Goal: Navigation & Orientation: Find specific page/section

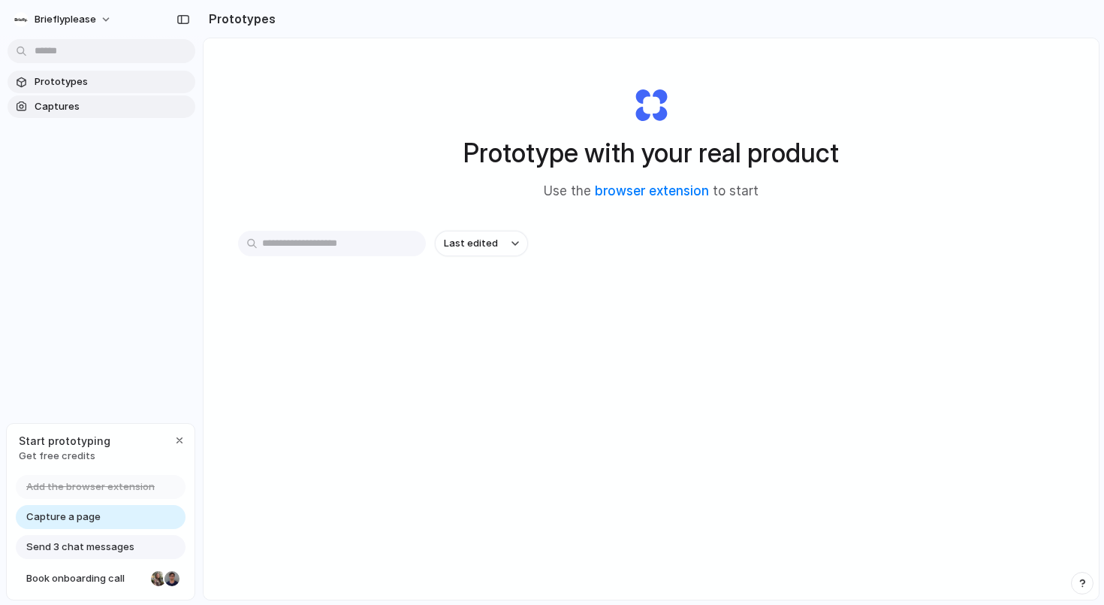
click at [101, 100] on span "Captures" at bounding box center [112, 106] width 155 height 15
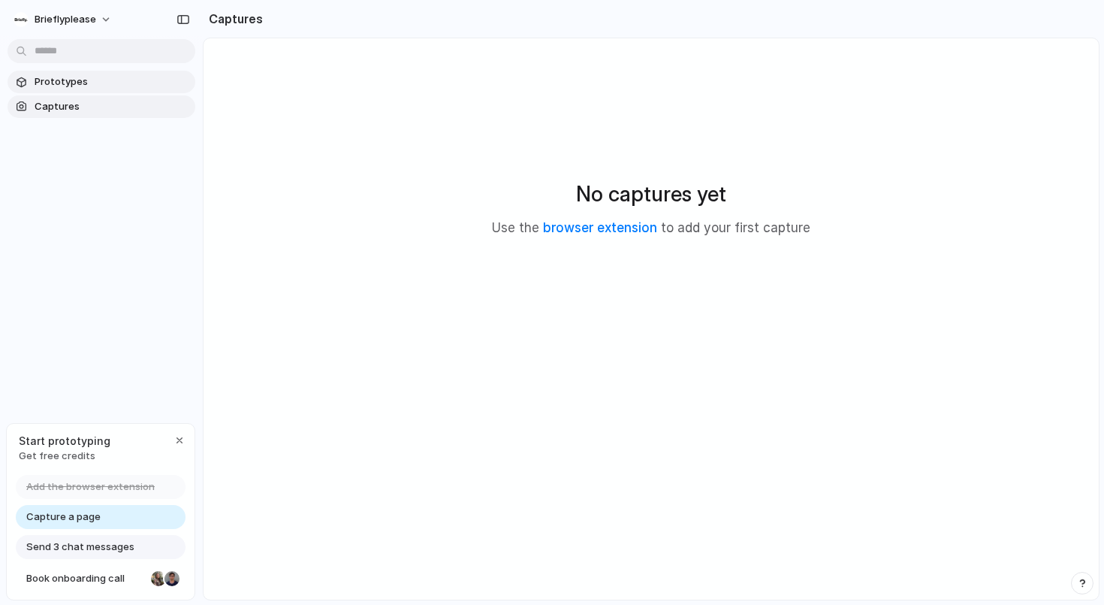
click at [120, 72] on link "Prototypes" at bounding box center [102, 82] width 188 height 23
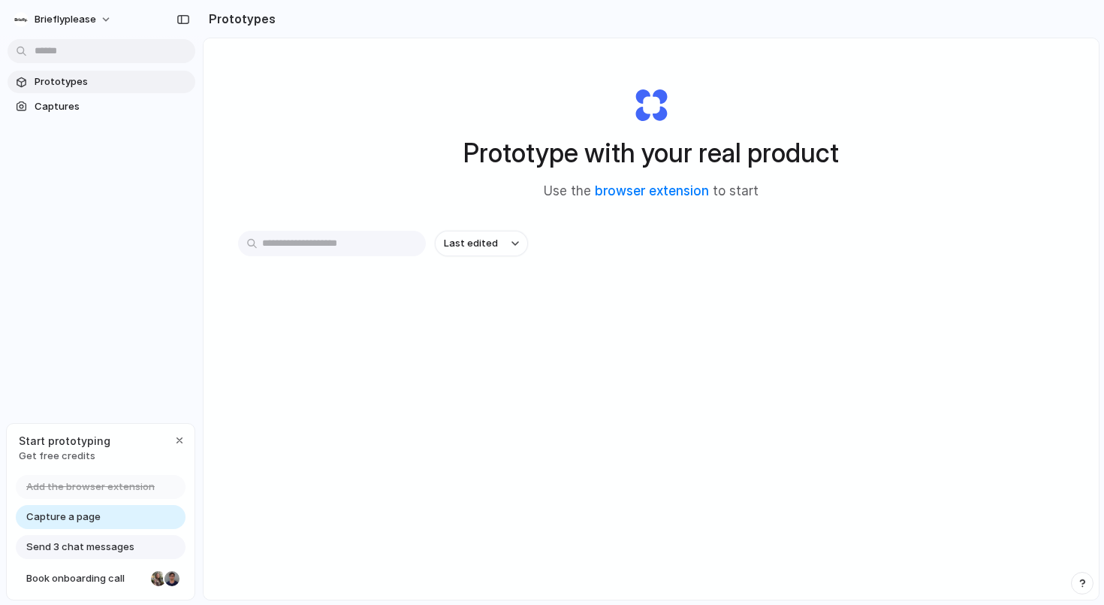
click at [154, 512] on div "Capture a page" at bounding box center [101, 517] width 170 height 24
click at [177, 440] on div "button" at bounding box center [180, 440] width 12 height 12
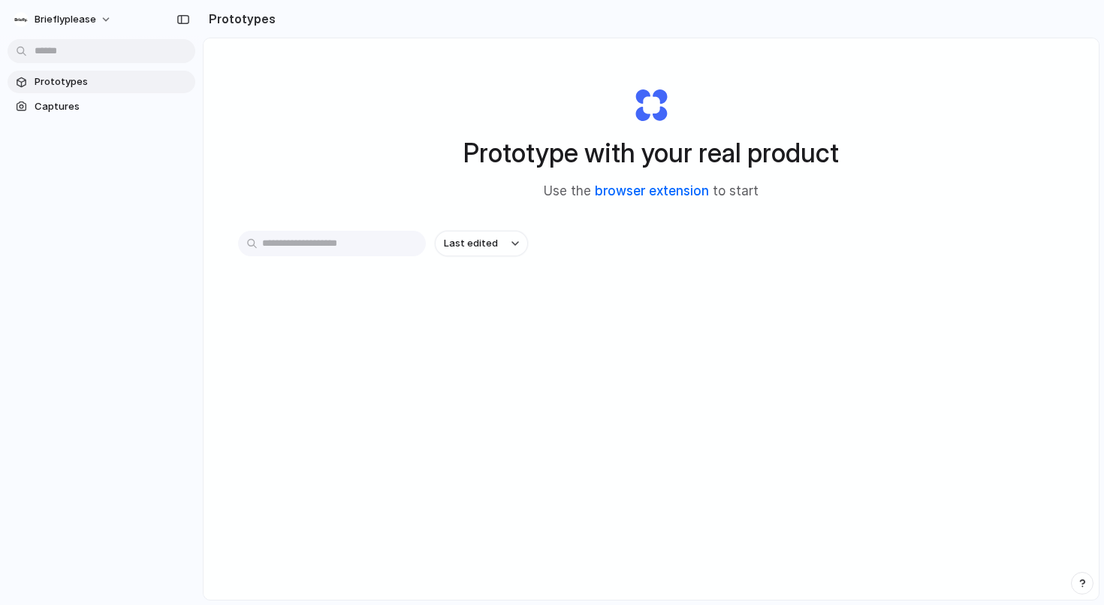
click at [690, 198] on link "browser extension" at bounding box center [652, 190] width 114 height 15
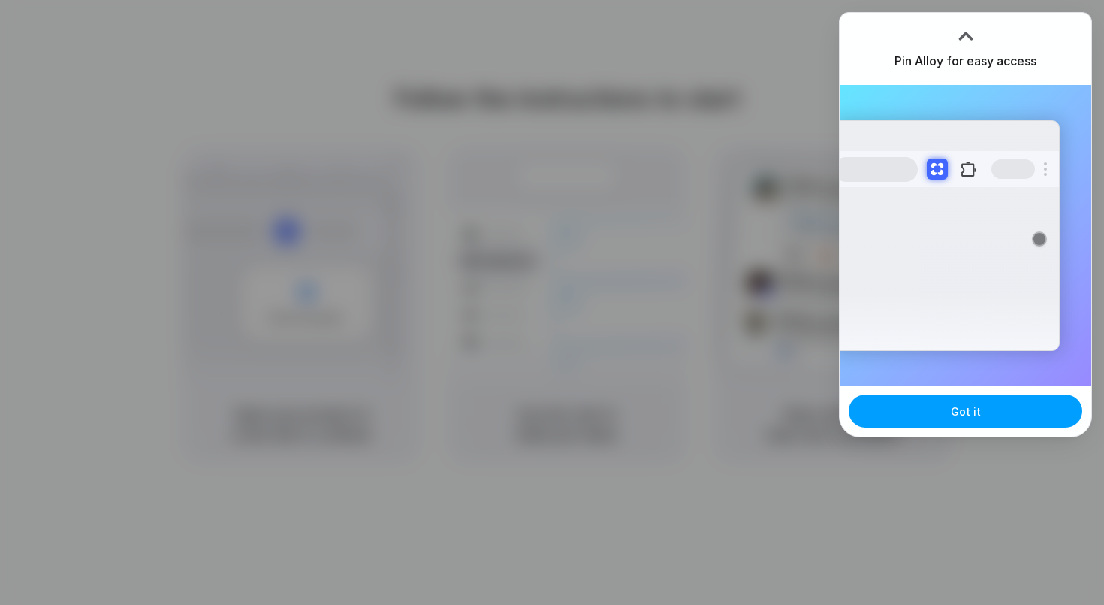
click at [972, 419] on span "Got it" at bounding box center [966, 411] width 30 height 16
